Goal: Information Seeking & Learning: Learn about a topic

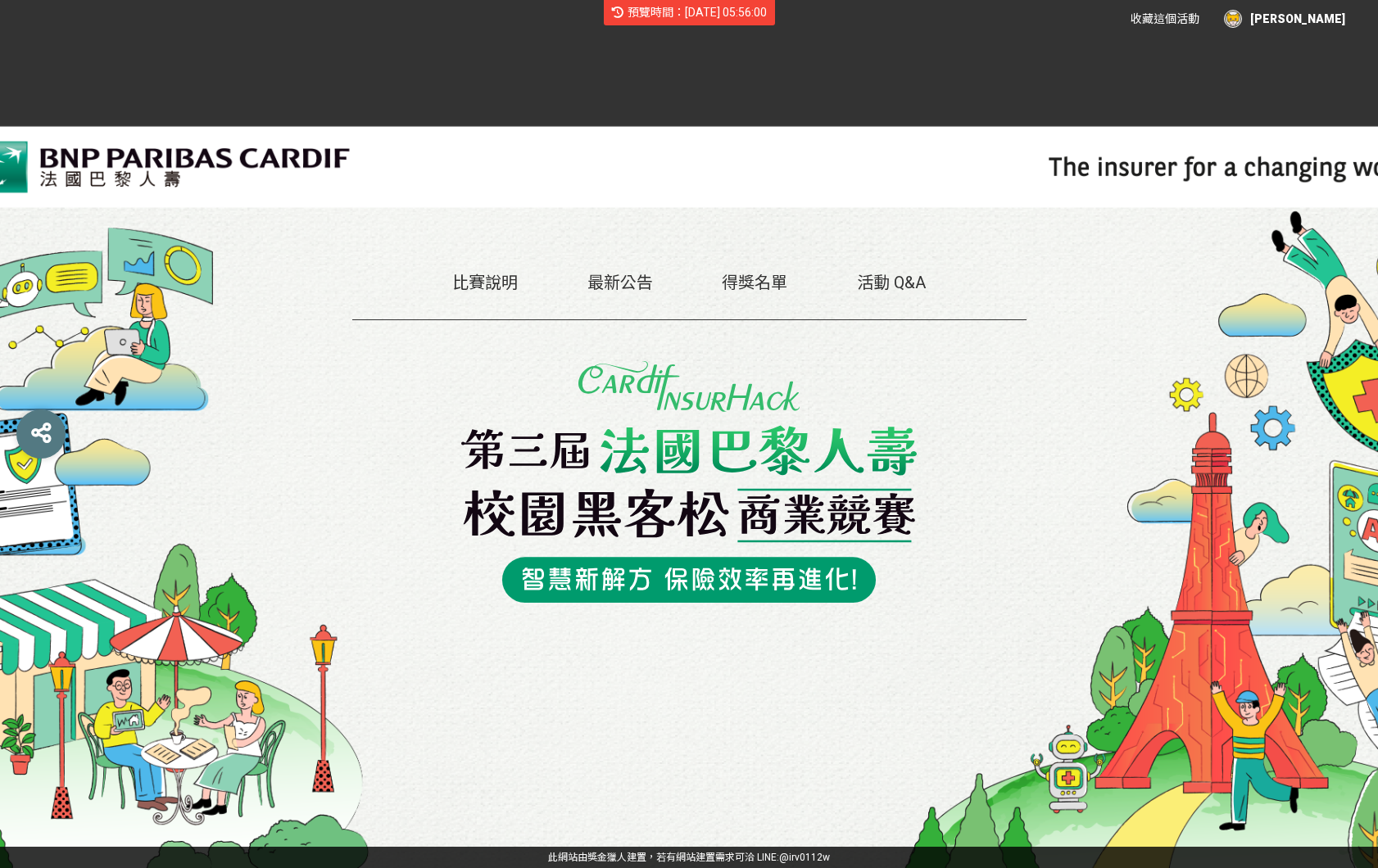
click at [499, 281] on link "比賽說明" at bounding box center [485, 282] width 65 height 20
